Goal: Task Accomplishment & Management: Use online tool/utility

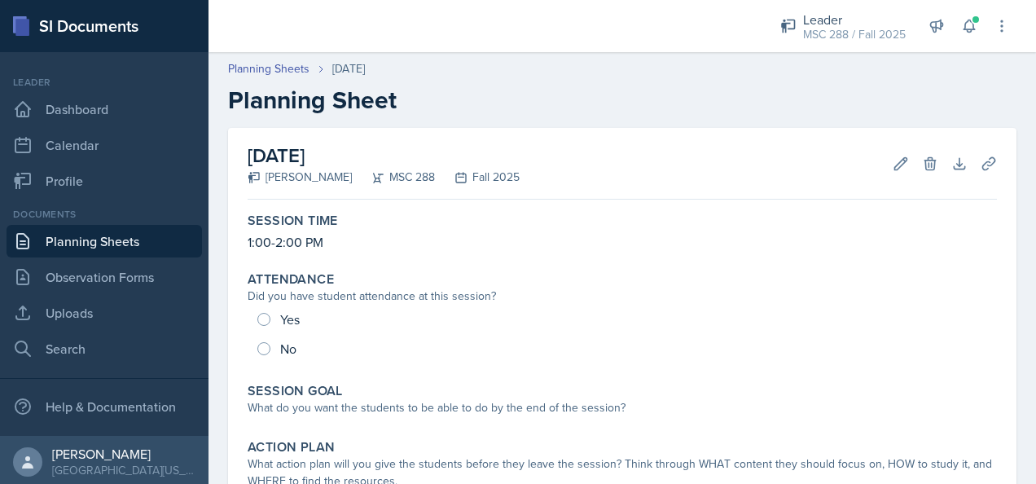
click at [142, 243] on link "Planning Sheets" at bounding box center [104, 241] width 195 height 33
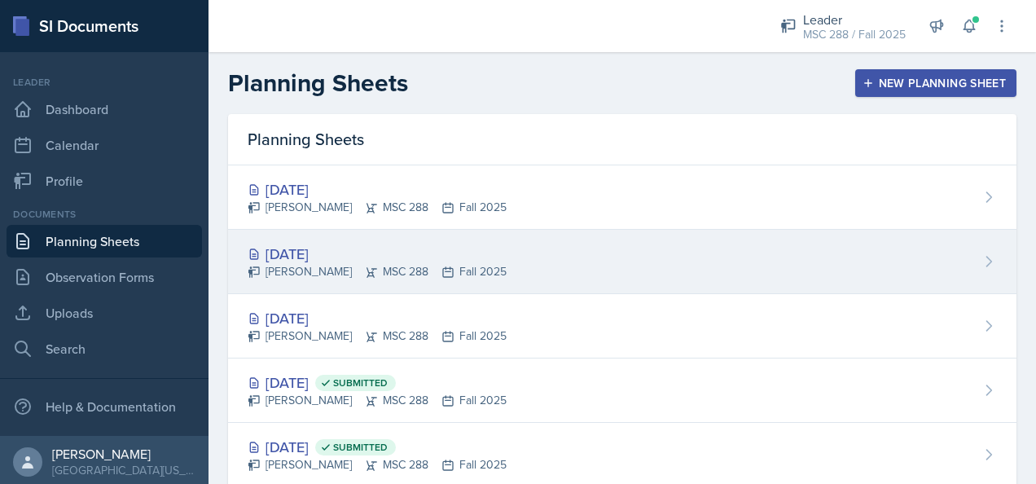
click at [323, 253] on div "[DATE]" at bounding box center [376, 254] width 259 height 22
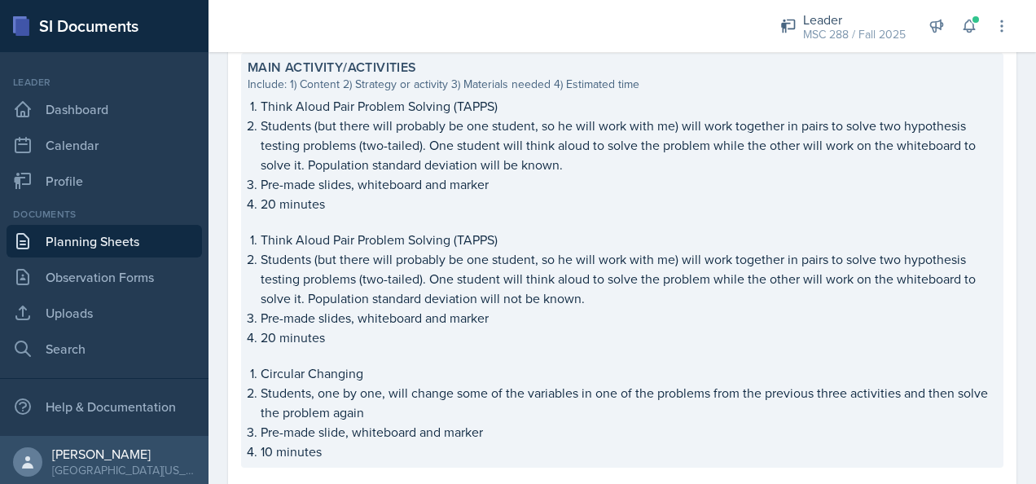
scroll to position [841, 0]
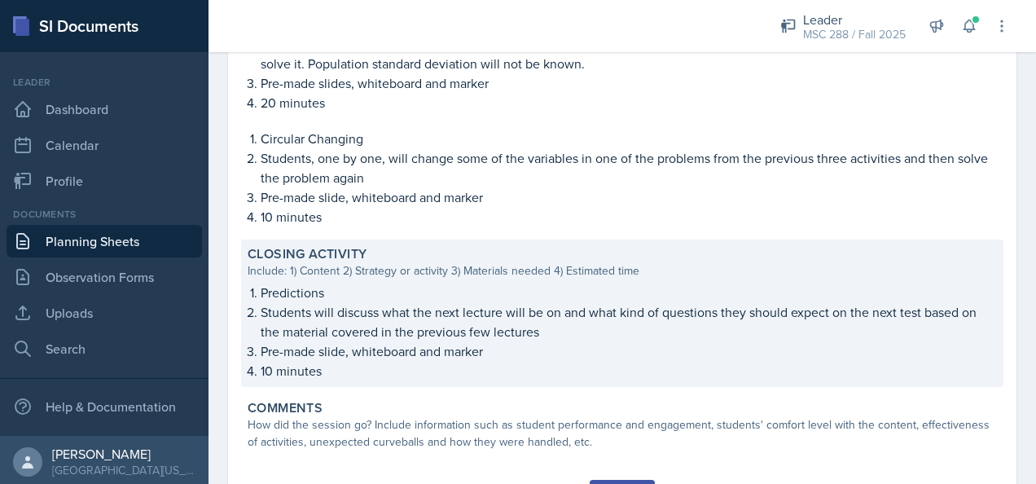
click at [421, 352] on p "Pre-made slide, whiteboard and marker" at bounding box center [629, 351] width 736 height 20
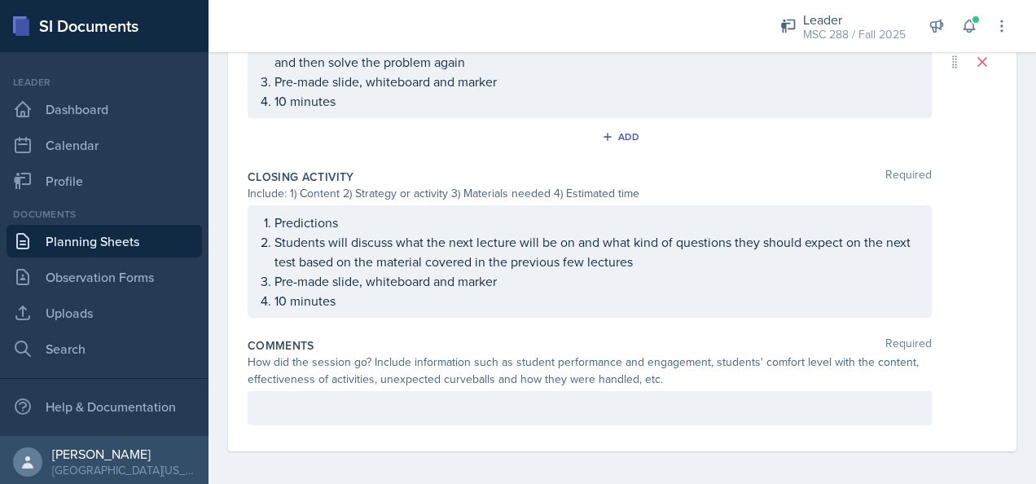
scroll to position [1096, 0]
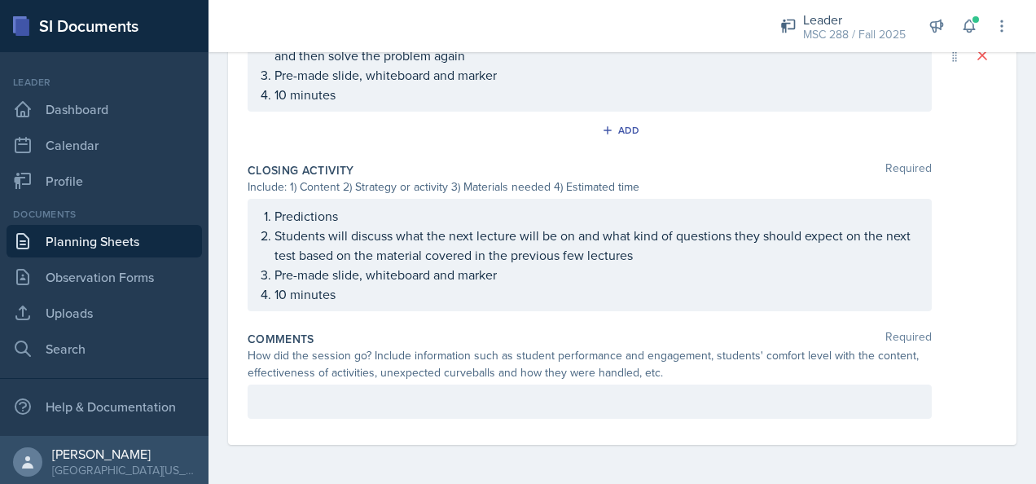
click at [279, 296] on p "10 minutes" at bounding box center [595, 294] width 643 height 20
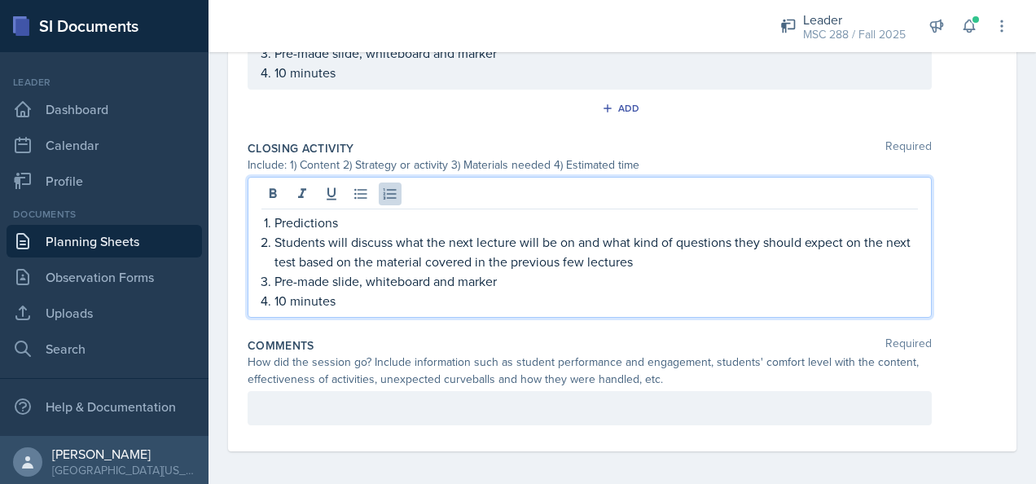
click at [284, 296] on p "10 minutes" at bounding box center [595, 301] width 643 height 20
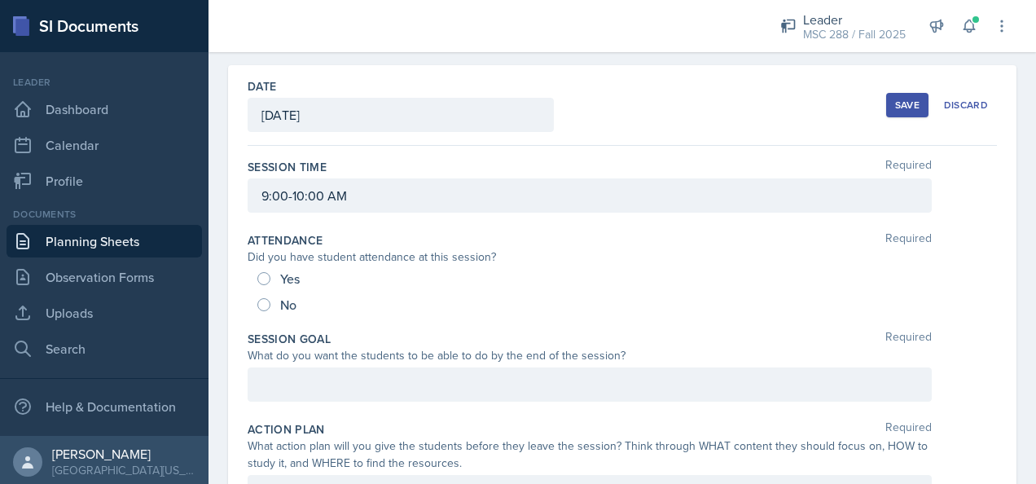
scroll to position [37, 0]
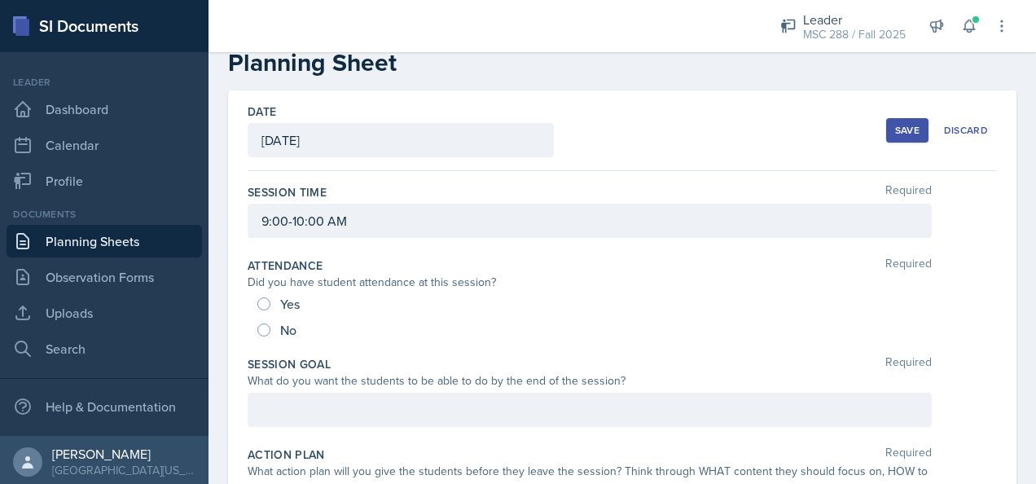
click at [402, 396] on div at bounding box center [589, 409] width 684 height 34
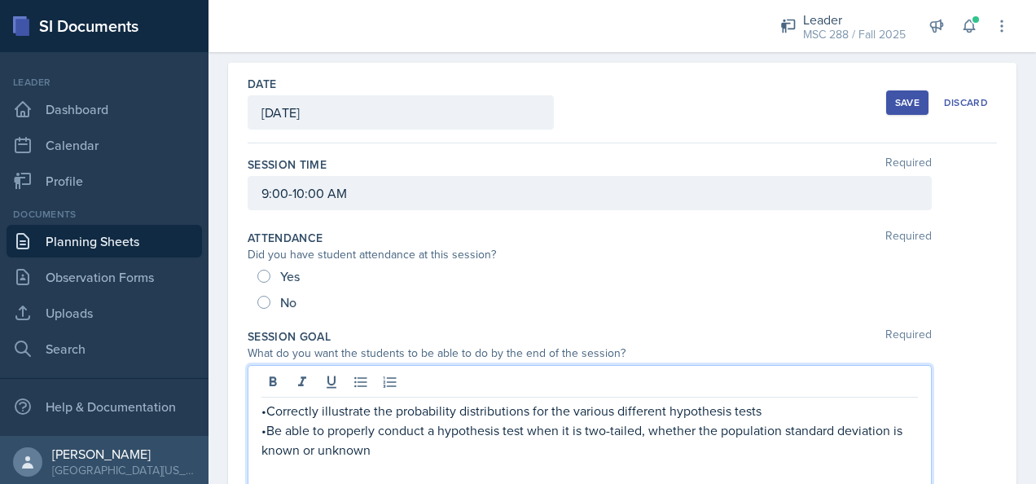
scroll to position [147, 0]
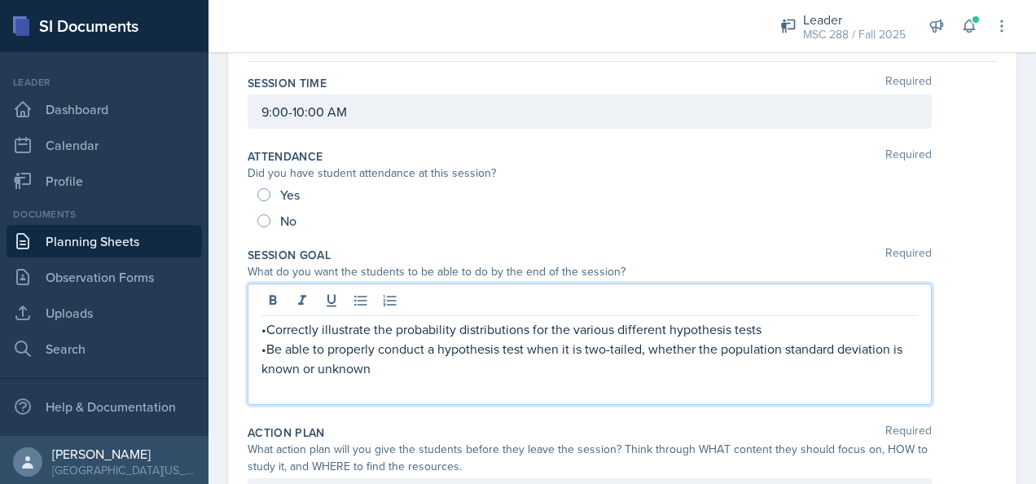
click at [374, 389] on p at bounding box center [589, 388] width 656 height 20
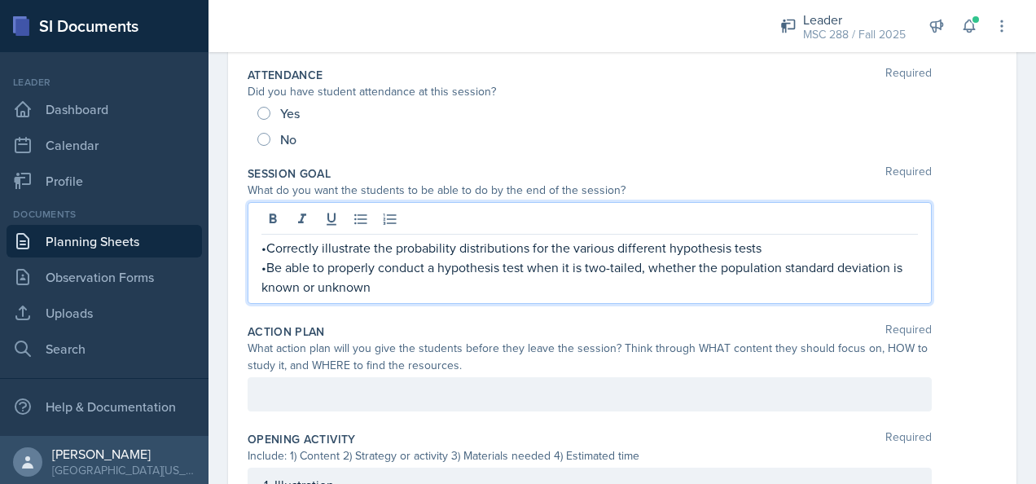
scroll to position [309, 0]
